Goal: Transaction & Acquisition: Purchase product/service

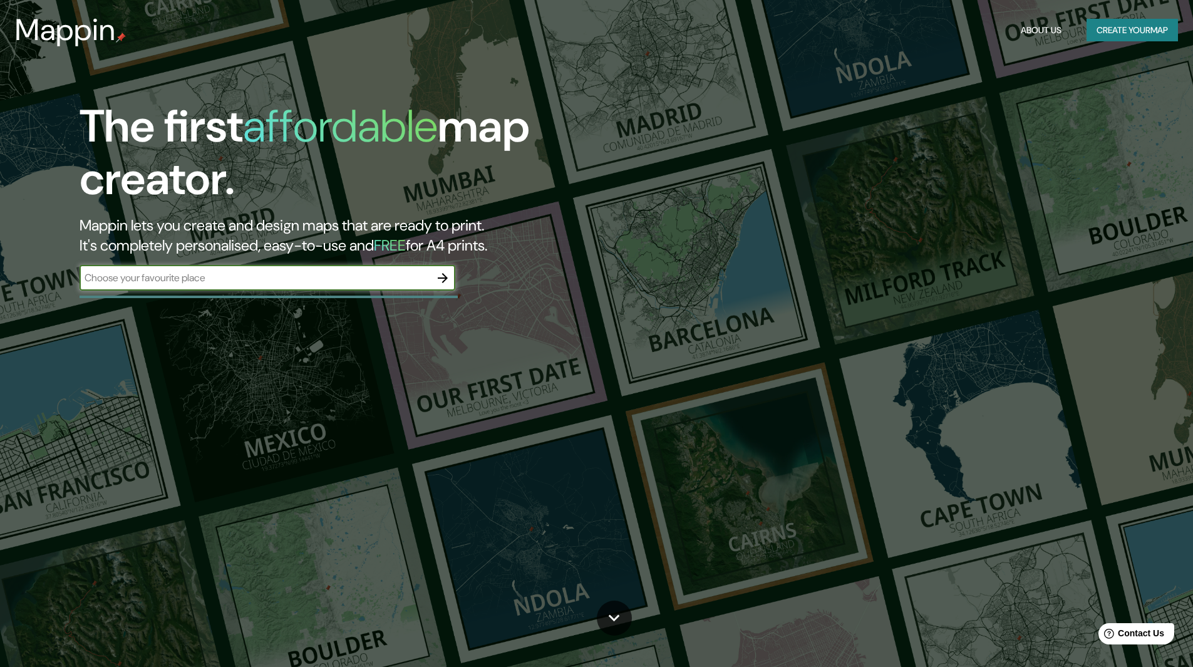
click at [270, 279] on input "text" at bounding box center [255, 277] width 351 height 14
type input "[GEOGRAPHIC_DATA]"
click at [443, 279] on icon "button" at bounding box center [442, 277] width 15 height 15
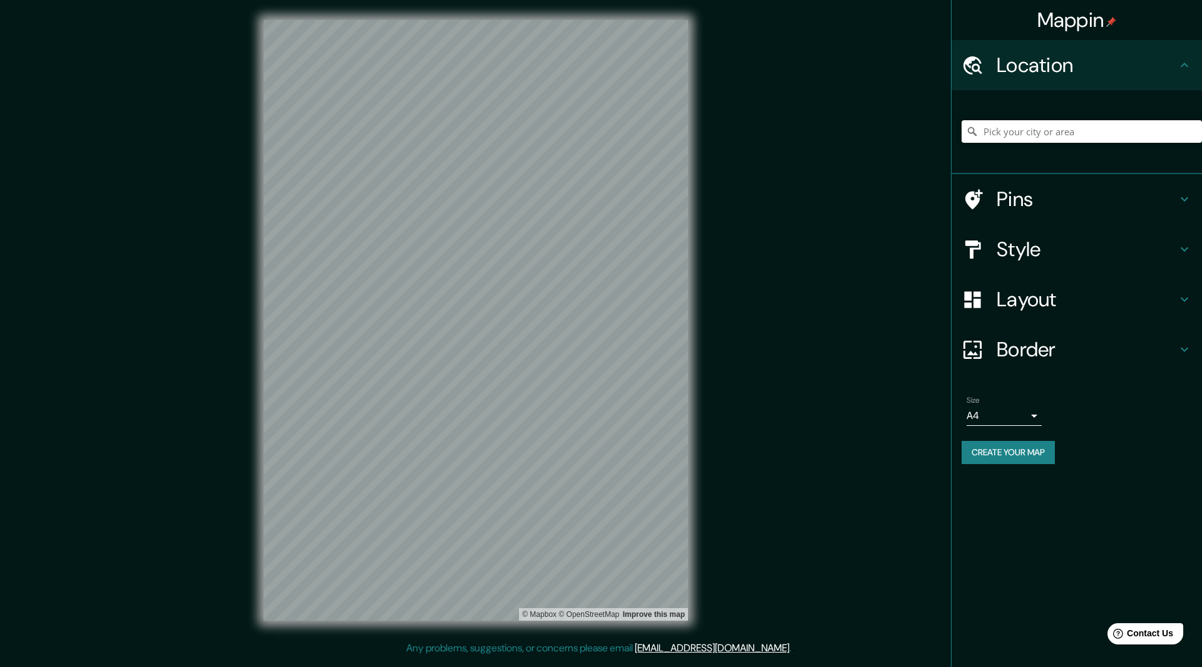
click at [1000, 458] on button "Create your map" at bounding box center [1008, 452] width 93 height 23
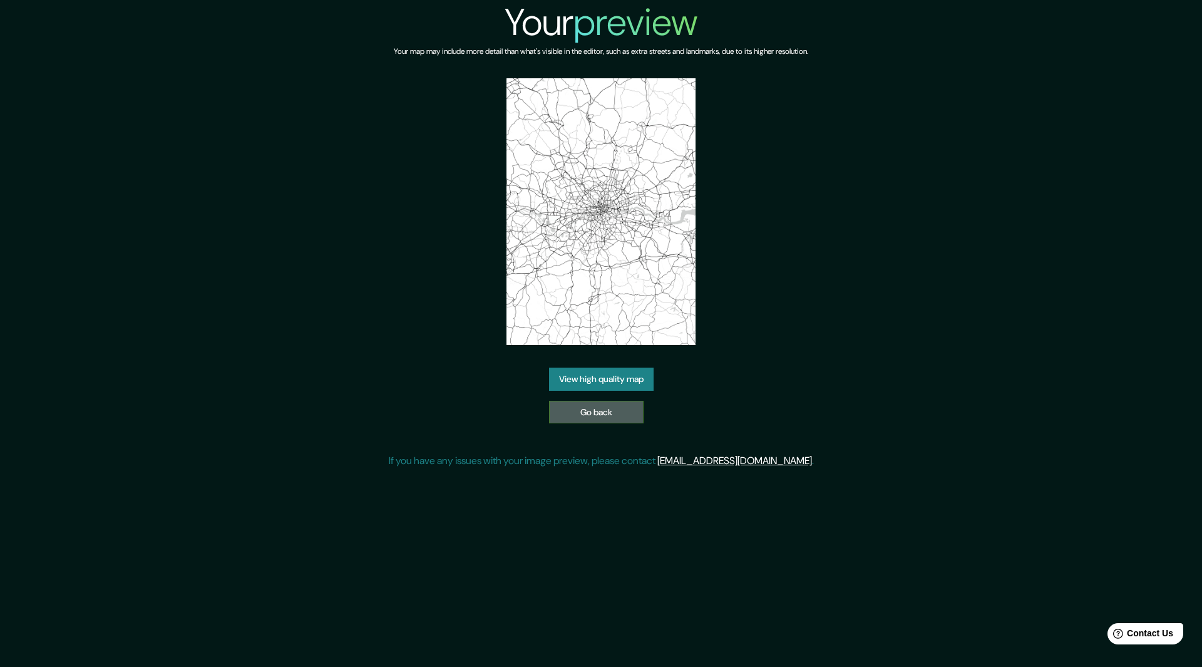
click at [611, 407] on link "Go back" at bounding box center [596, 412] width 95 height 23
